Goal: Information Seeking & Learning: Learn about a topic

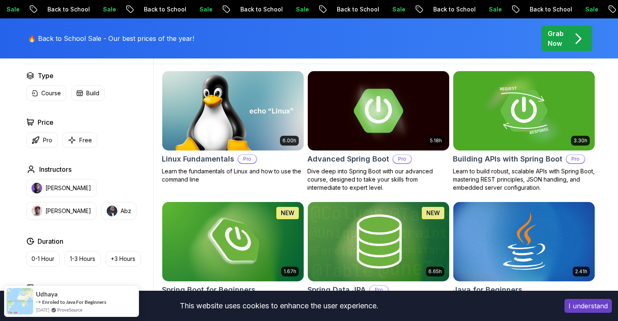
scroll to position [249, 0]
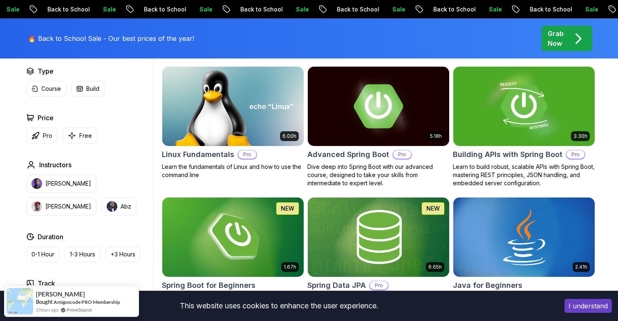
click at [422, 121] on img at bounding box center [378, 106] width 148 height 83
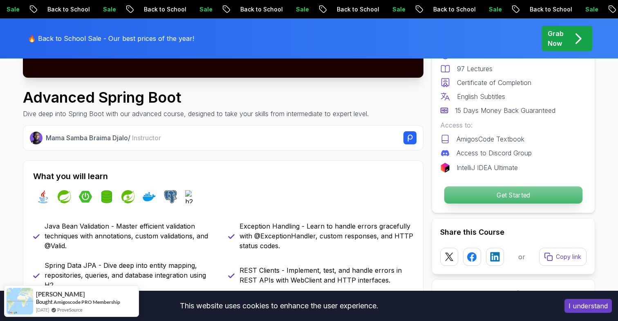
click at [481, 193] on p "Get Started" at bounding box center [514, 194] width 138 height 17
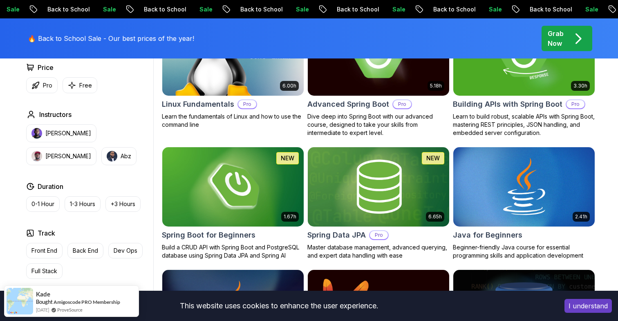
scroll to position [307, 0]
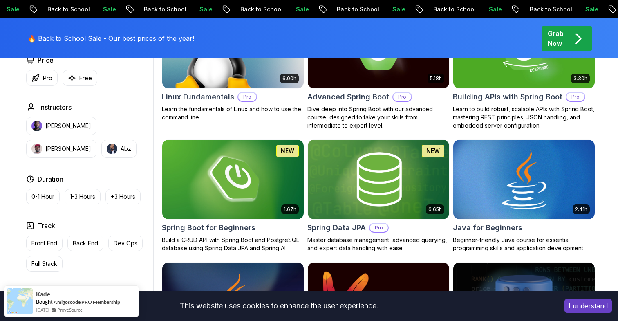
click at [521, 180] on img at bounding box center [524, 179] width 148 height 83
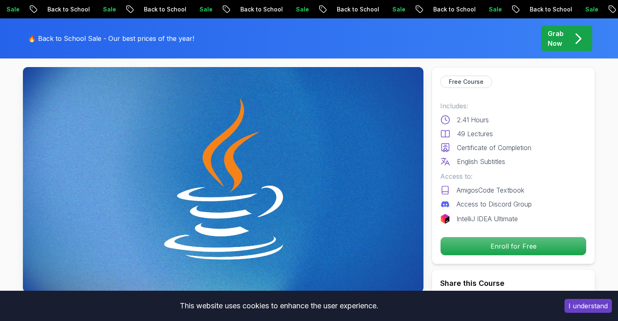
scroll to position [55, 0]
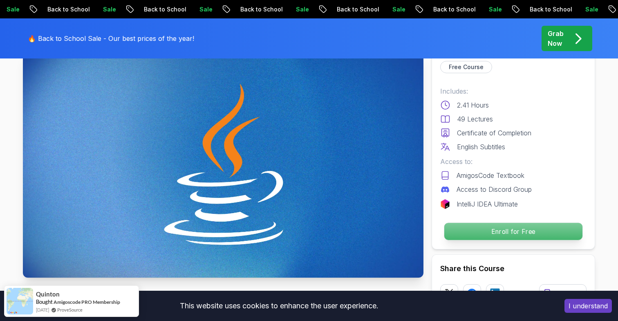
click at [497, 235] on p "Enroll for Free" at bounding box center [514, 231] width 138 height 17
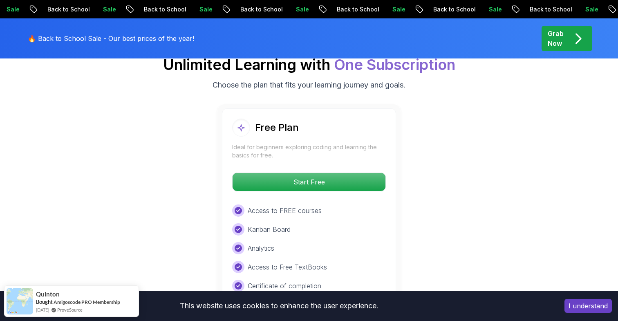
scroll to position [1695, 0]
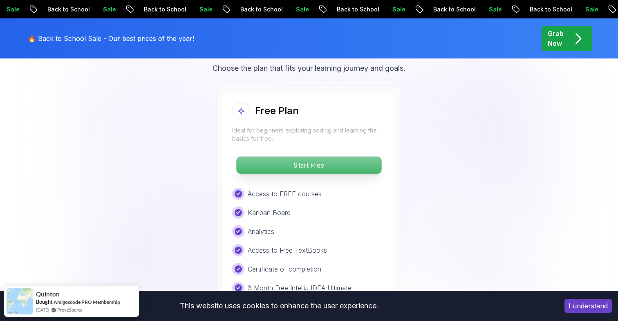
click at [313, 157] on p "Start Free" at bounding box center [308, 165] width 145 height 17
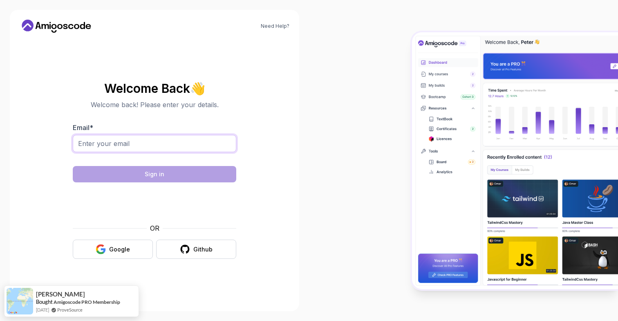
click at [168, 148] on input "Email *" at bounding box center [155, 143] width 164 height 17
type input "[EMAIL_ADDRESS][DOMAIN_NAME]"
click at [130, 252] on button "Google" at bounding box center [113, 249] width 80 height 19
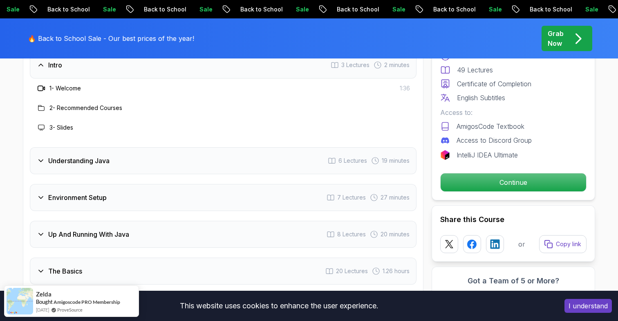
scroll to position [1239, 0]
click at [212, 148] on div "Understanding Java 6 Lectures 19 minutes" at bounding box center [223, 161] width 387 height 27
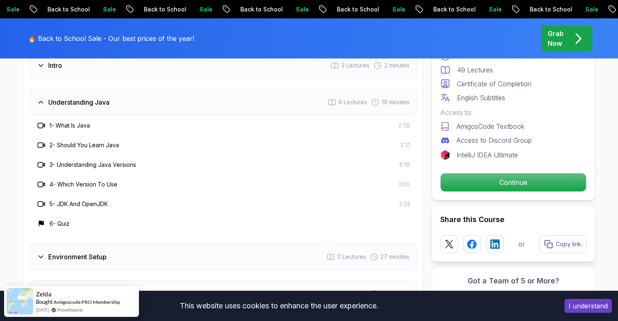
click at [85, 200] on h3 "5 - JDK And OpenJDK" at bounding box center [78, 204] width 58 height 8
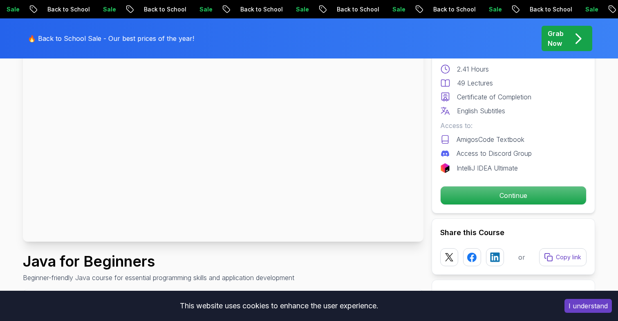
scroll to position [23, 0]
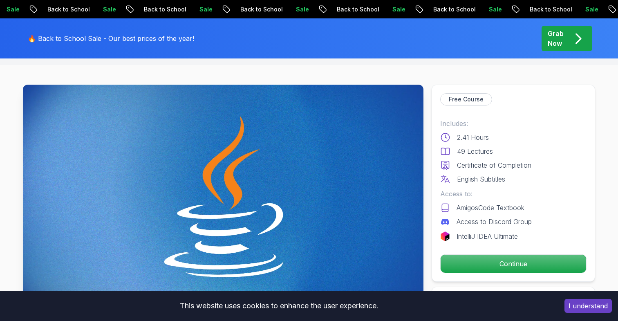
click at [181, 148] on img at bounding box center [223, 197] width 401 height 225
click at [227, 196] on img at bounding box center [223, 197] width 401 height 225
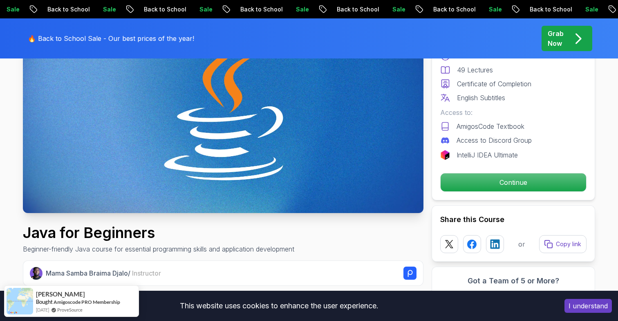
scroll to position [128, 0]
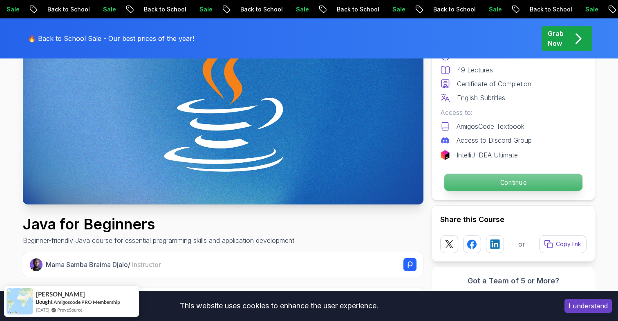
click at [511, 187] on p "Continue" at bounding box center [514, 182] width 138 height 17
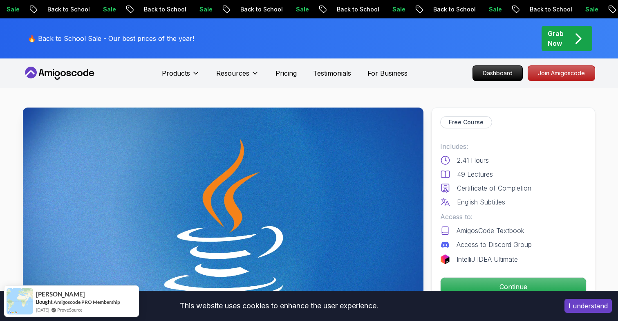
scroll to position [15, 0]
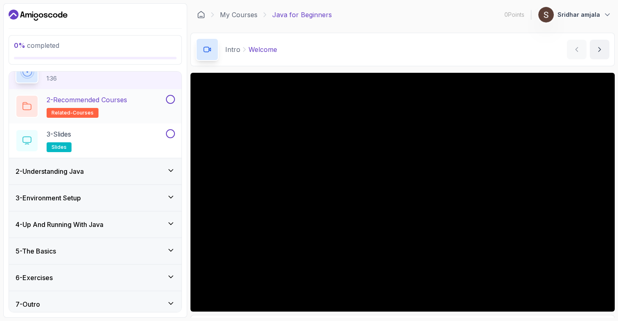
scroll to position [48, 0]
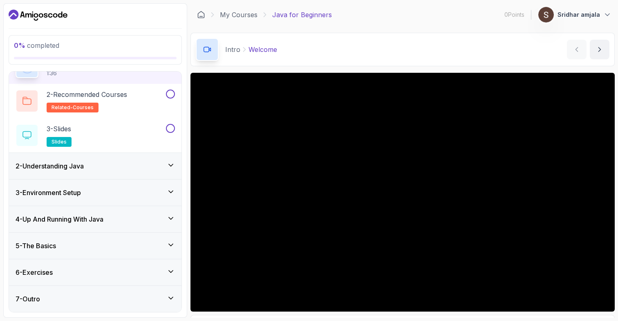
click at [129, 220] on div "4 - Up And Running With Java" at bounding box center [95, 219] width 159 height 10
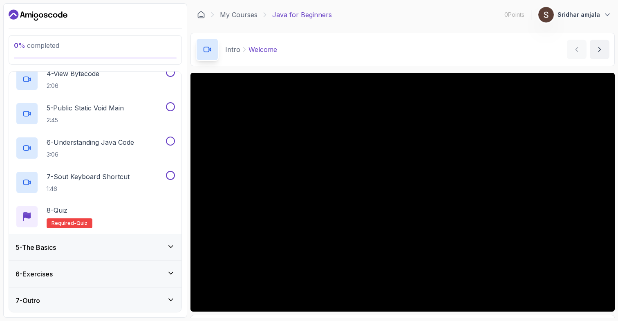
scroll to position [220, 0]
click at [161, 269] on div "6 - Exercises" at bounding box center [95, 273] width 159 height 10
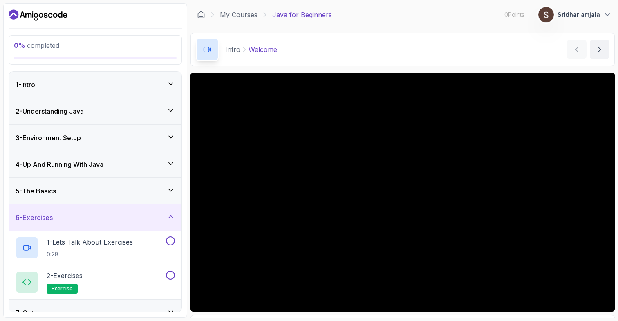
scroll to position [14, 0]
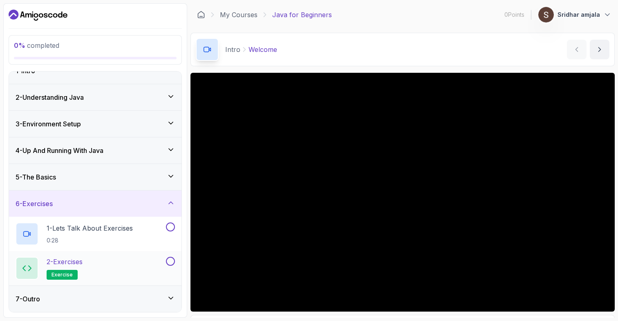
click at [124, 259] on div "2 - Exercises exercise" at bounding box center [90, 268] width 149 height 23
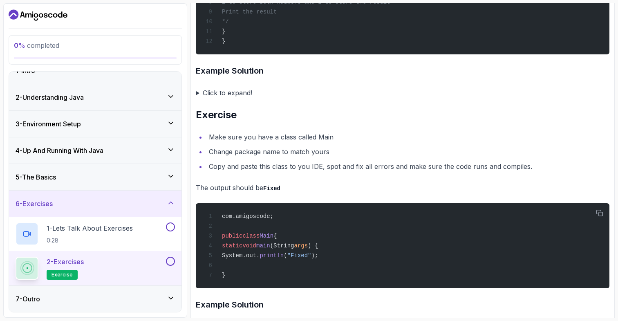
scroll to position [1556, 0]
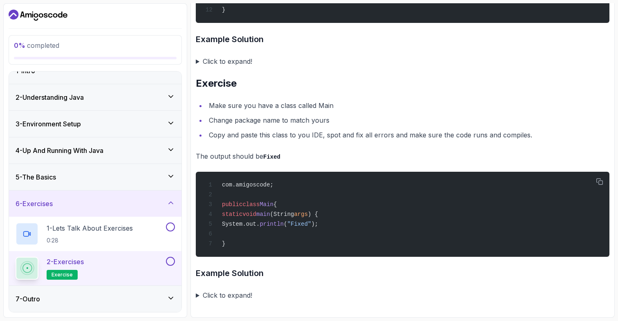
click at [43, 18] on icon "Dashboard" at bounding box center [38, 15] width 59 height 13
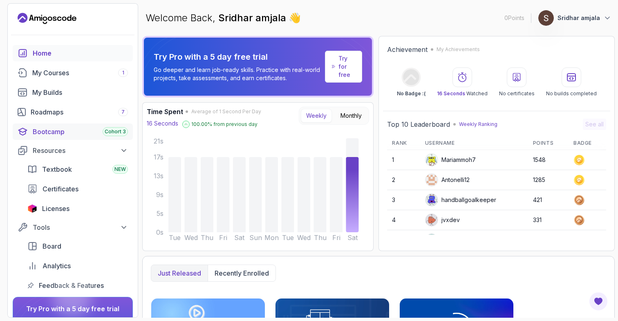
click at [72, 132] on div "Bootcamp Cohort 3" at bounding box center [80, 132] width 95 height 10
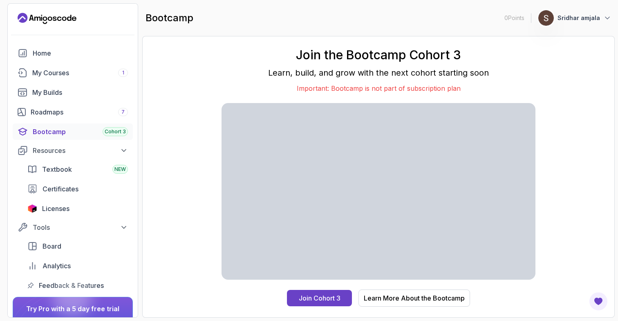
click at [58, 22] on icon "Landing page" at bounding box center [47, 18] width 59 height 13
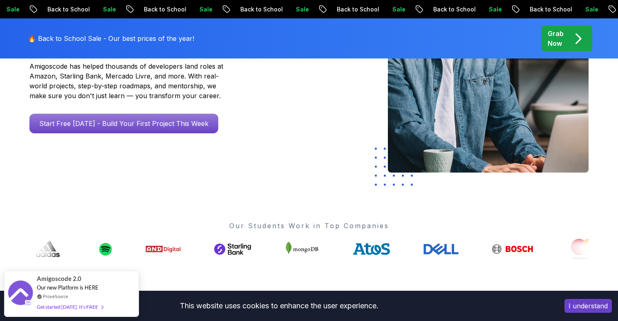
scroll to position [175, 0]
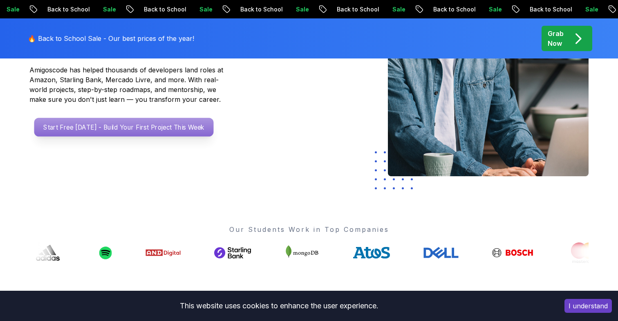
click at [127, 126] on p "Start Free Today - Build Your First Project This Week" at bounding box center [124, 127] width 180 height 19
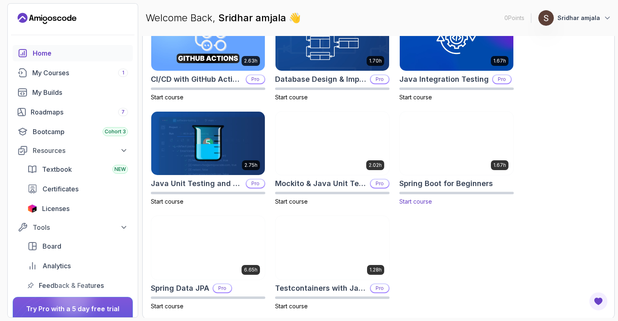
scroll to position [292, 0]
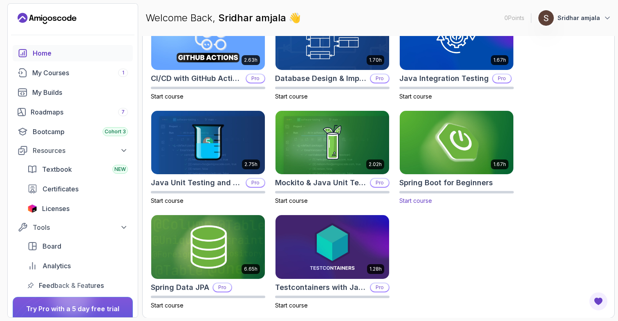
click at [452, 136] on img at bounding box center [456, 142] width 119 height 67
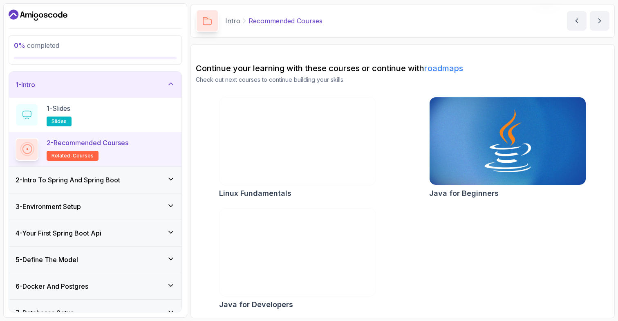
scroll to position [29, 0]
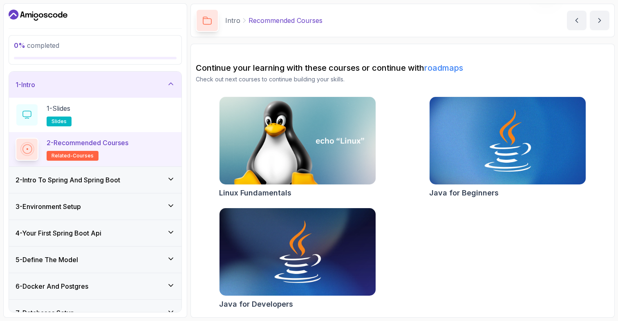
click at [100, 148] on h2 "2 - Recommended Courses related-courses" at bounding box center [88, 149] width 82 height 23
click at [106, 181] on h3 "2 - Intro To Spring And Spring Boot" at bounding box center [68, 180] width 105 height 10
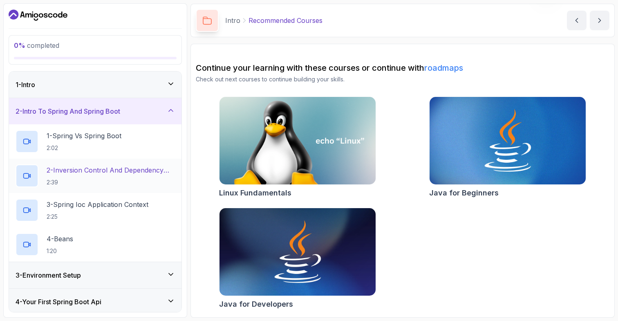
click at [97, 177] on h2 "2 - Inversion Control And Dependency Injection 2:39" at bounding box center [111, 175] width 128 height 21
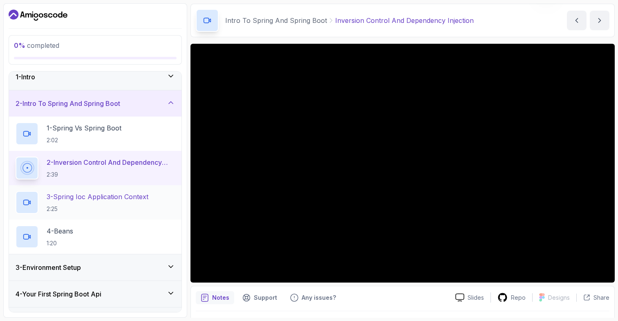
scroll to position [14, 0]
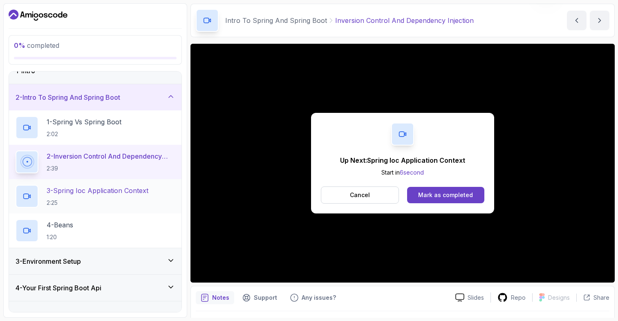
click at [110, 191] on p "3 - Spring Ioc Application Context" at bounding box center [98, 191] width 102 height 10
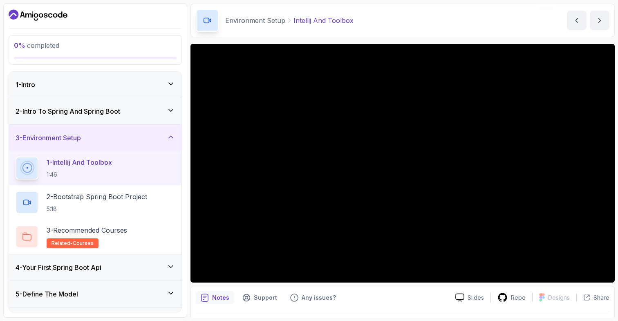
click at [86, 110] on h3 "2 - Intro To Spring And Spring Boot" at bounding box center [68, 111] width 105 height 10
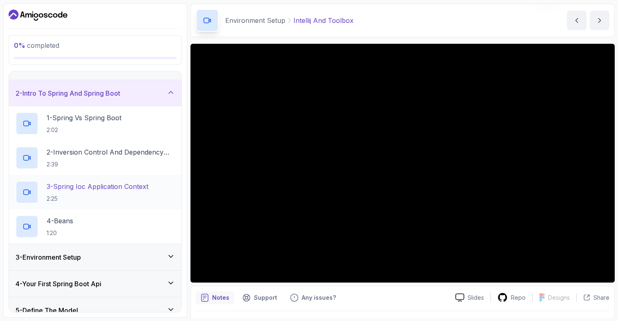
scroll to position [19, 0]
click at [93, 219] on div "4 - Beans 1:20" at bounding box center [95, 225] width 159 height 23
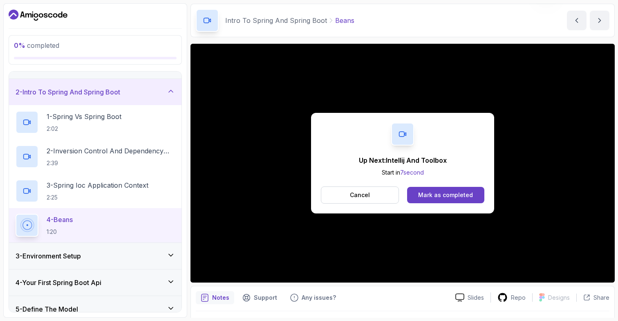
click at [499, 250] on div "Up Next: Intellij And Toolbox Start in 7 second Cancel Mark as completed" at bounding box center [403, 163] width 424 height 239
click at [371, 190] on button "Cancel" at bounding box center [360, 194] width 78 height 17
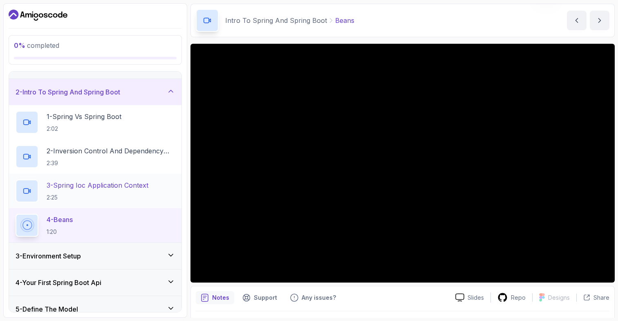
click at [76, 186] on p "3 - Spring Ioc Application Context" at bounding box center [98, 185] width 102 height 10
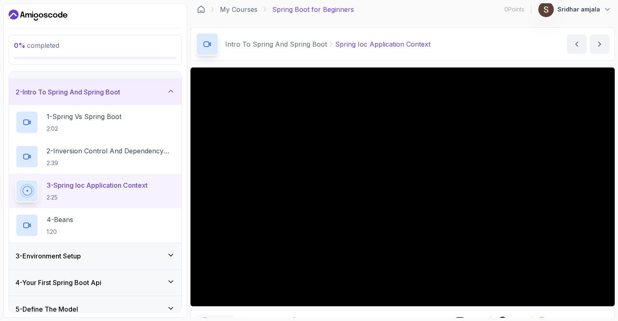
scroll to position [18, 0]
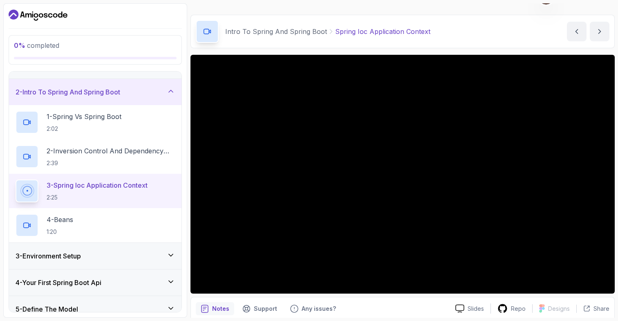
click at [277, 31] on p "Intro To Spring And Spring Boot" at bounding box center [276, 32] width 102 height 10
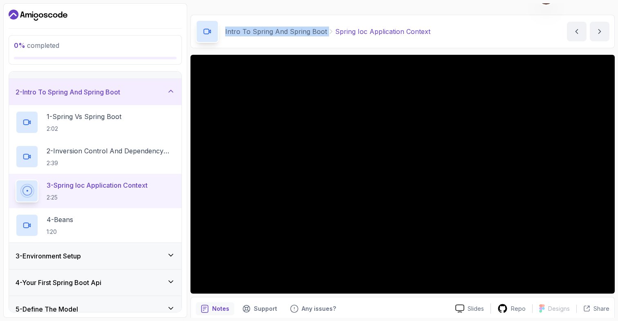
click at [277, 31] on p "Intro To Spring And Spring Boot" at bounding box center [276, 32] width 102 height 10
click at [260, 20] on div "Intro To Spring And Spring Boot Spring Ioc Application Context" at bounding box center [313, 31] width 235 height 23
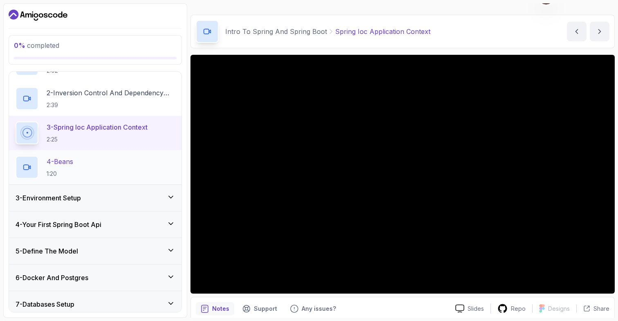
scroll to position [121, 0]
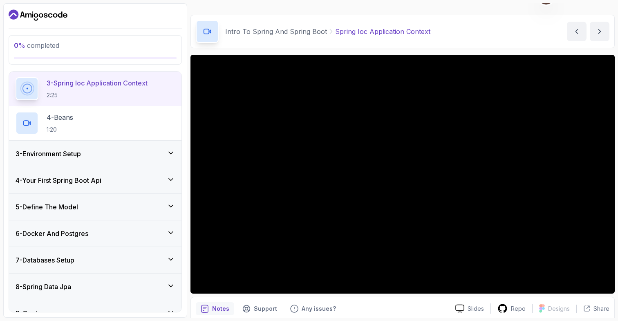
click at [98, 179] on h3 "4 - Your First Spring Boot Api" at bounding box center [59, 180] width 86 height 10
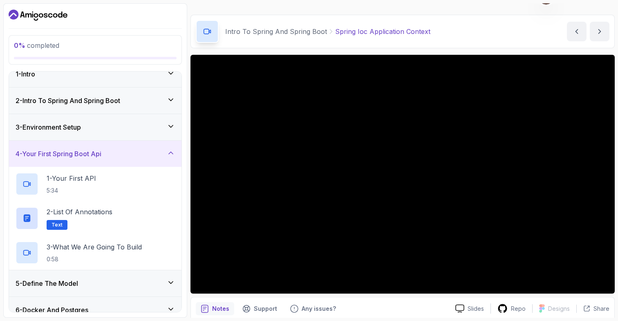
scroll to position [19, 0]
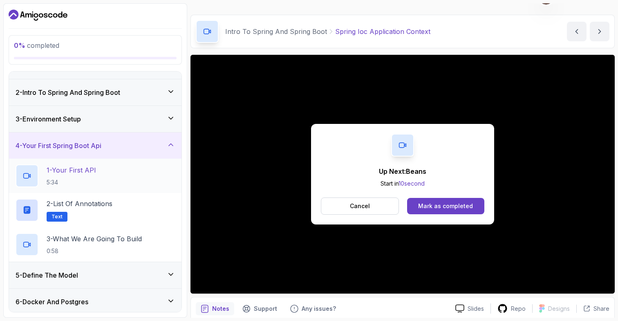
click at [99, 180] on div "1 - Your First API 5:34" at bounding box center [95, 175] width 159 height 23
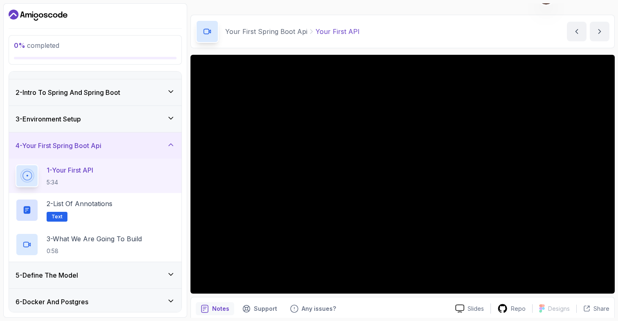
click at [158, 120] on div "3 - Environment Setup" at bounding box center [95, 119] width 159 height 10
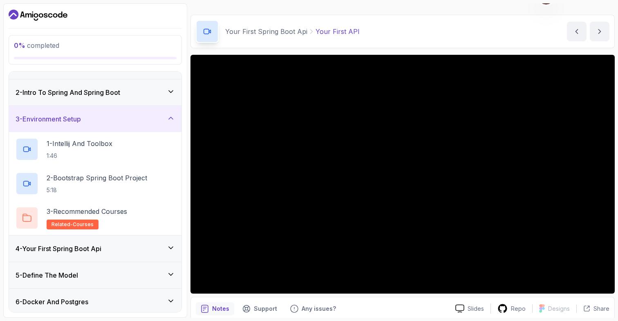
click at [158, 120] on div "3 - Environment Setup" at bounding box center [95, 119] width 159 height 10
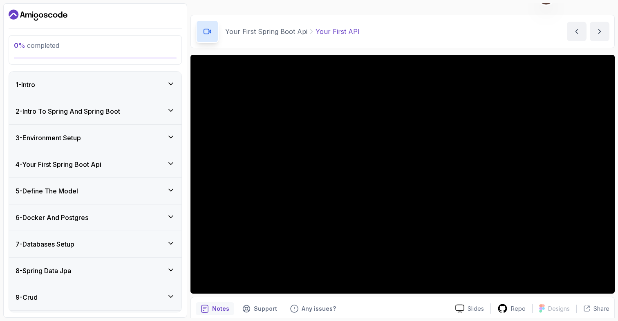
click at [115, 168] on div "4 - Your First Spring Boot Api" at bounding box center [95, 164] width 159 height 10
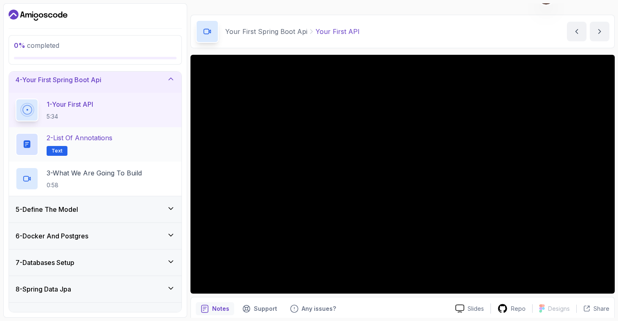
scroll to position [96, 0]
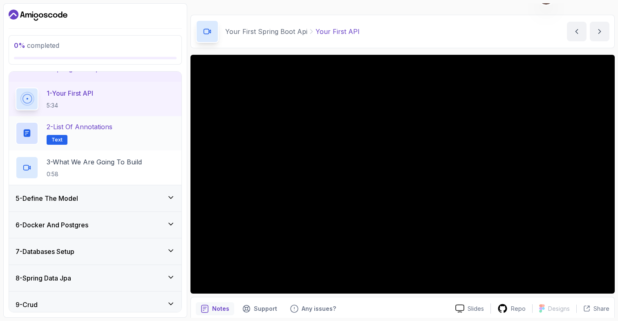
click at [90, 128] on p "2 - List of Annotations" at bounding box center [80, 127] width 66 height 10
